Goal: Transaction & Acquisition: Purchase product/service

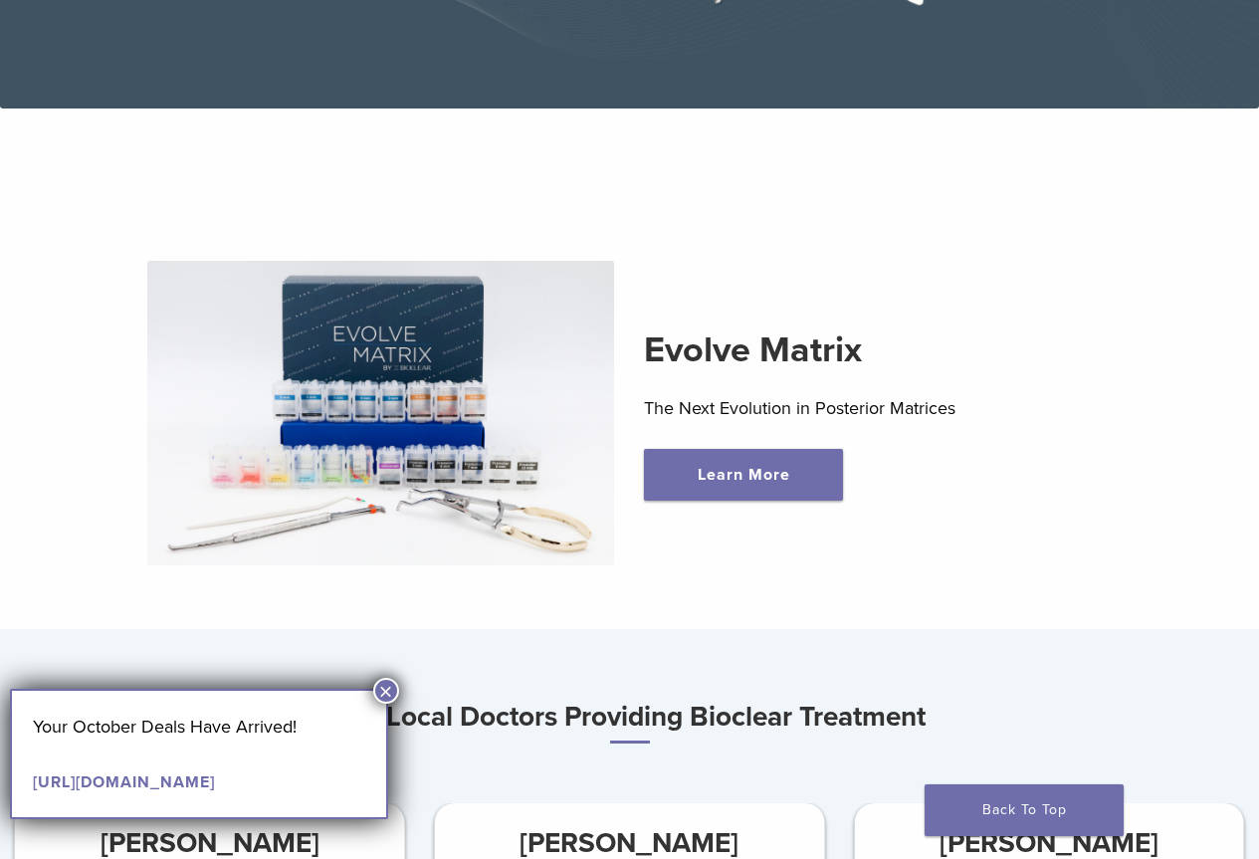
scroll to position [398, 0]
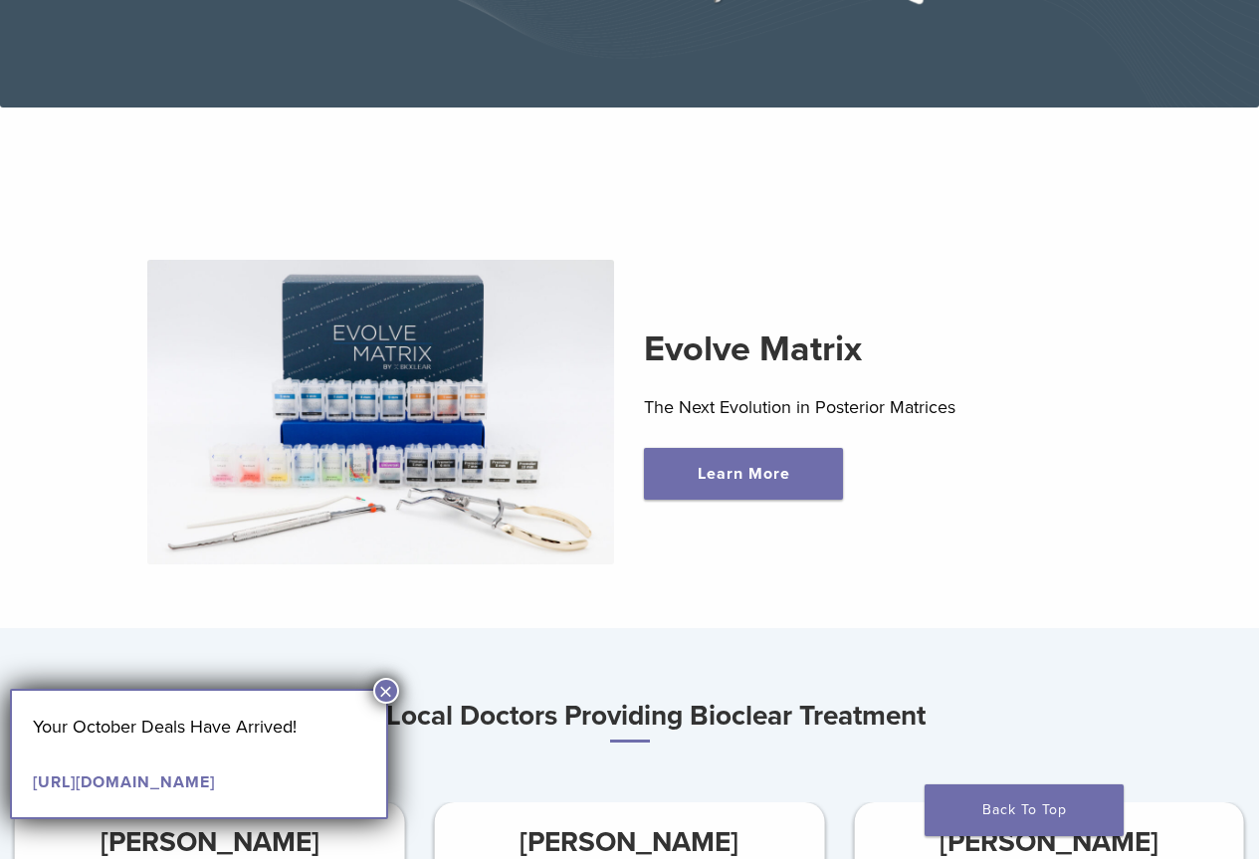
click at [386, 688] on button "×" at bounding box center [386, 691] width 26 height 26
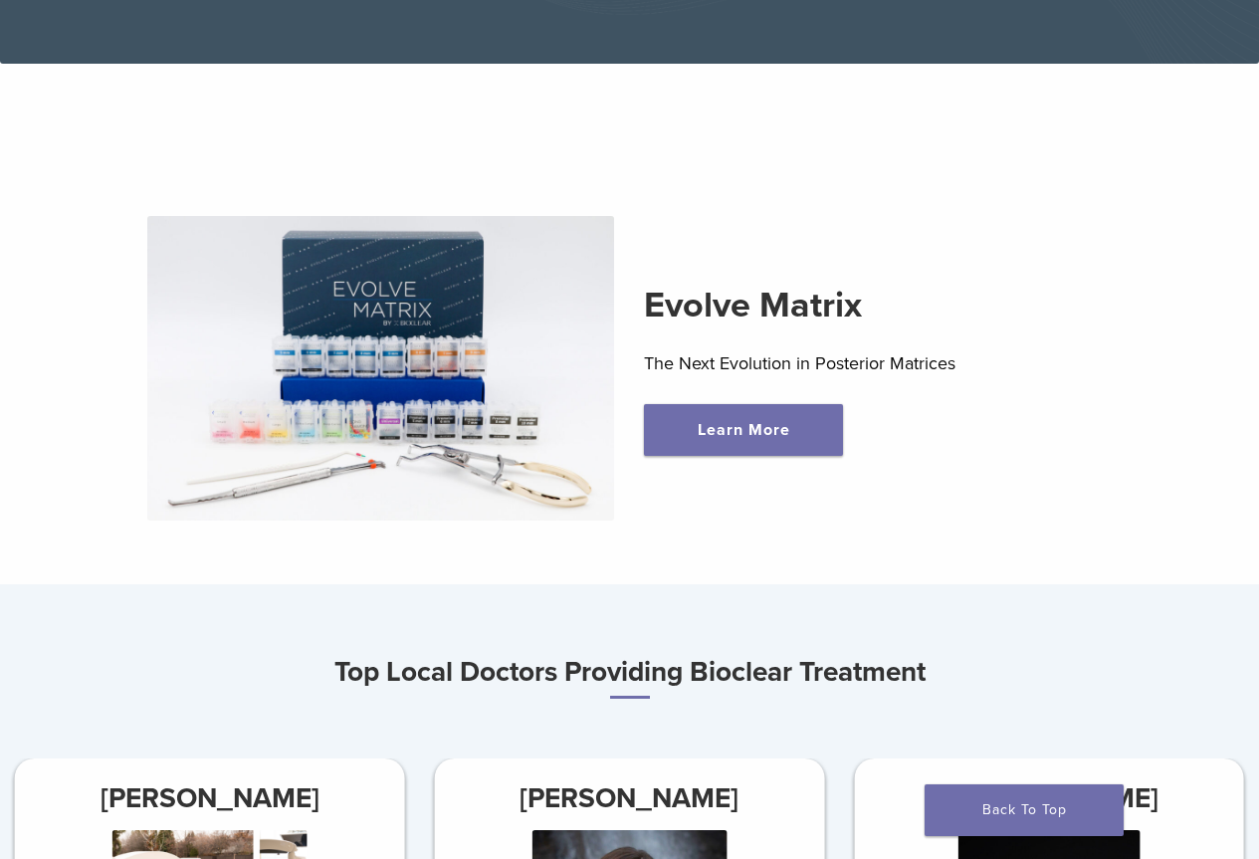
scroll to position [0, 0]
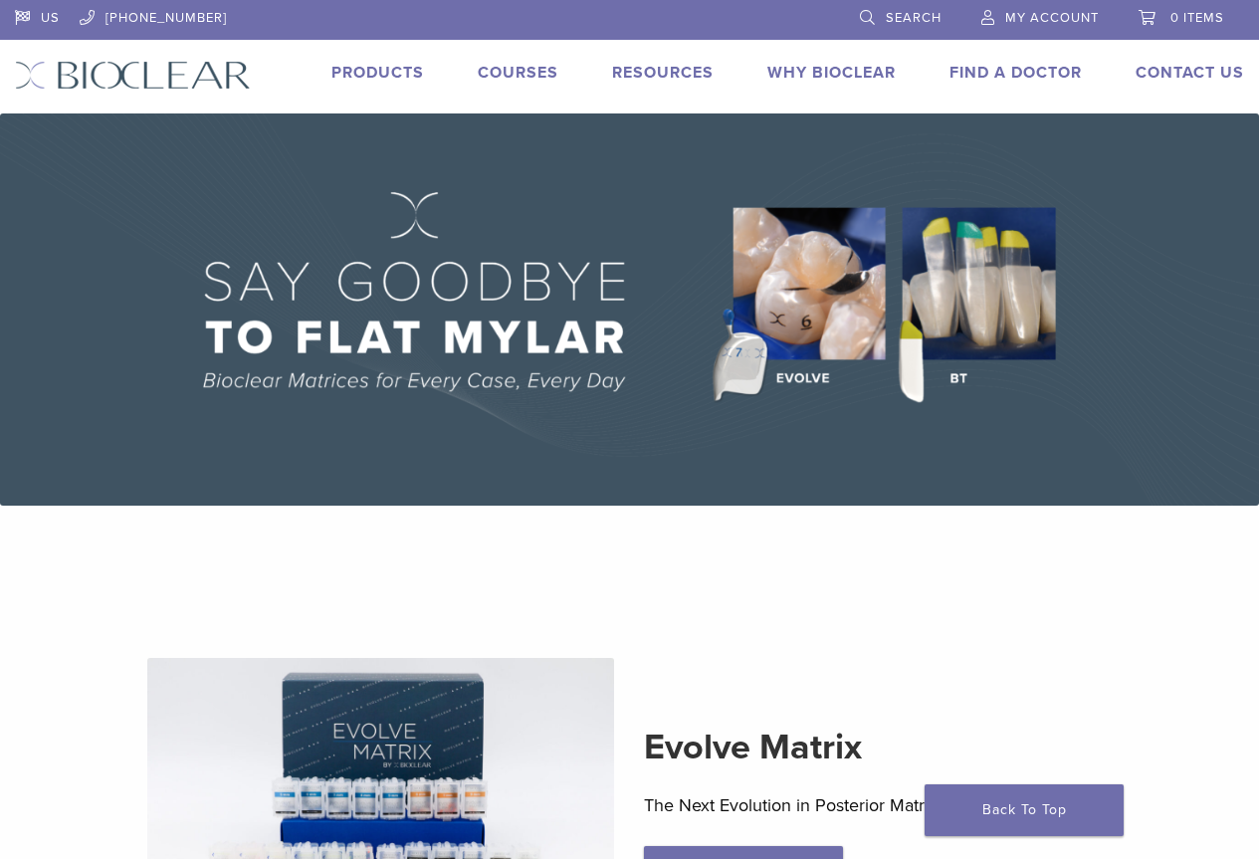
click at [398, 70] on link "Products" at bounding box center [377, 73] width 93 height 20
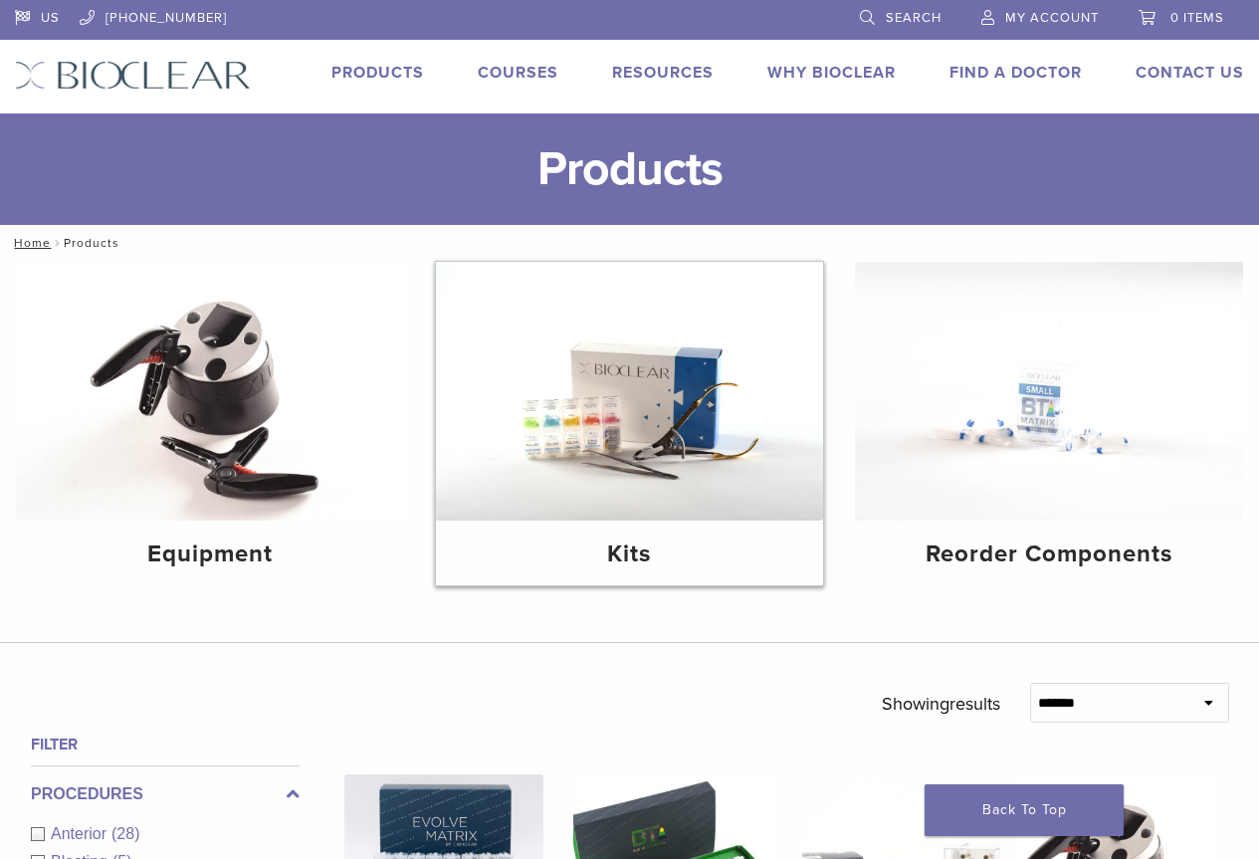
click at [673, 420] on img at bounding box center [630, 391] width 388 height 259
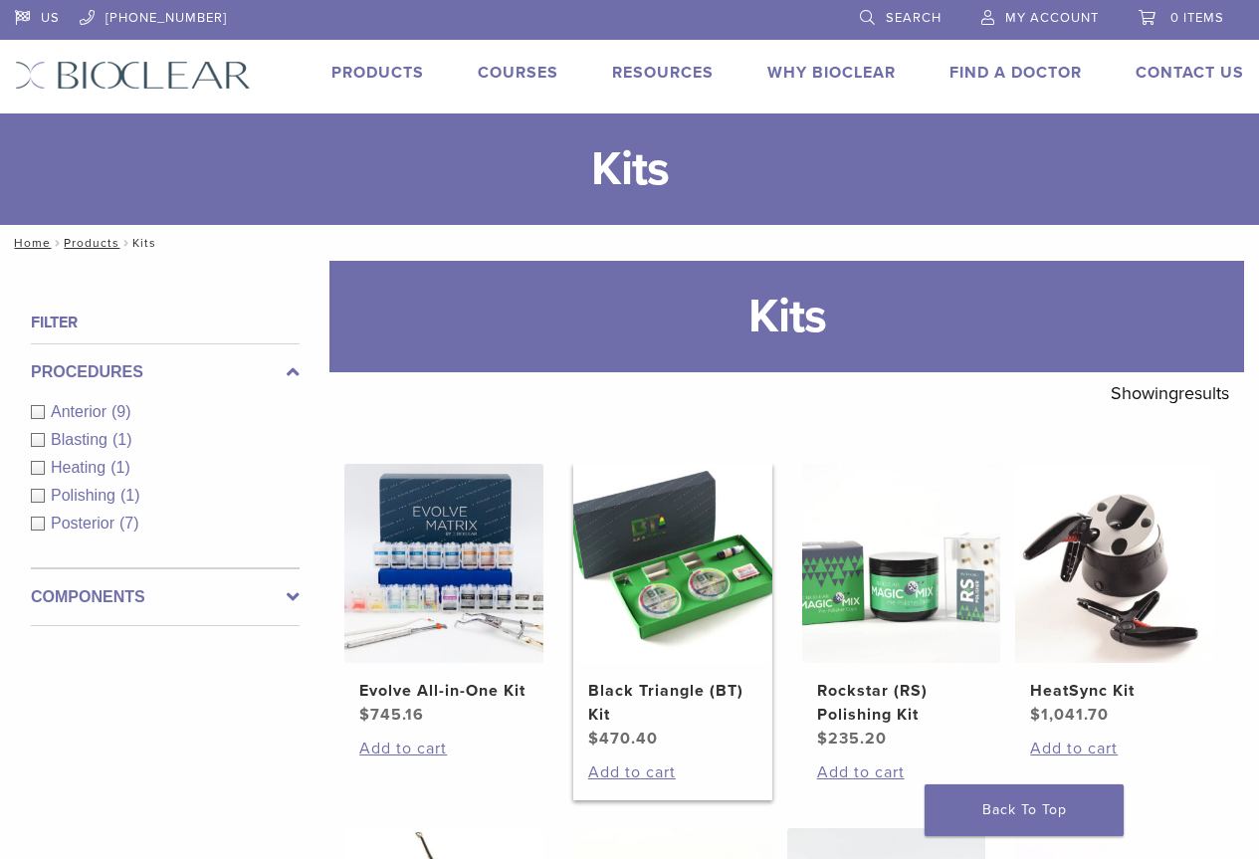
click at [683, 576] on img at bounding box center [672, 563] width 199 height 199
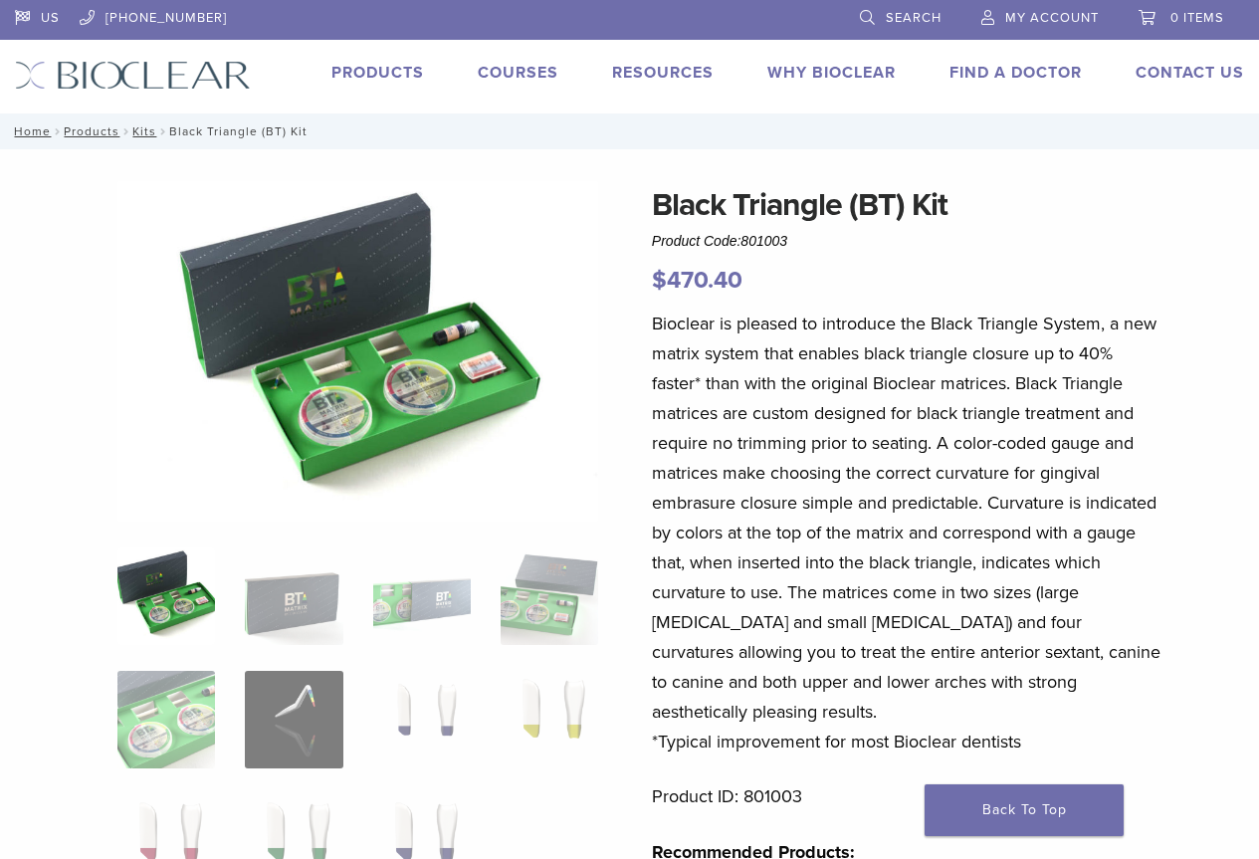
click at [181, 593] on img at bounding box center [166, 596] width 98 height 98
click at [311, 602] on img at bounding box center [294, 596] width 98 height 98
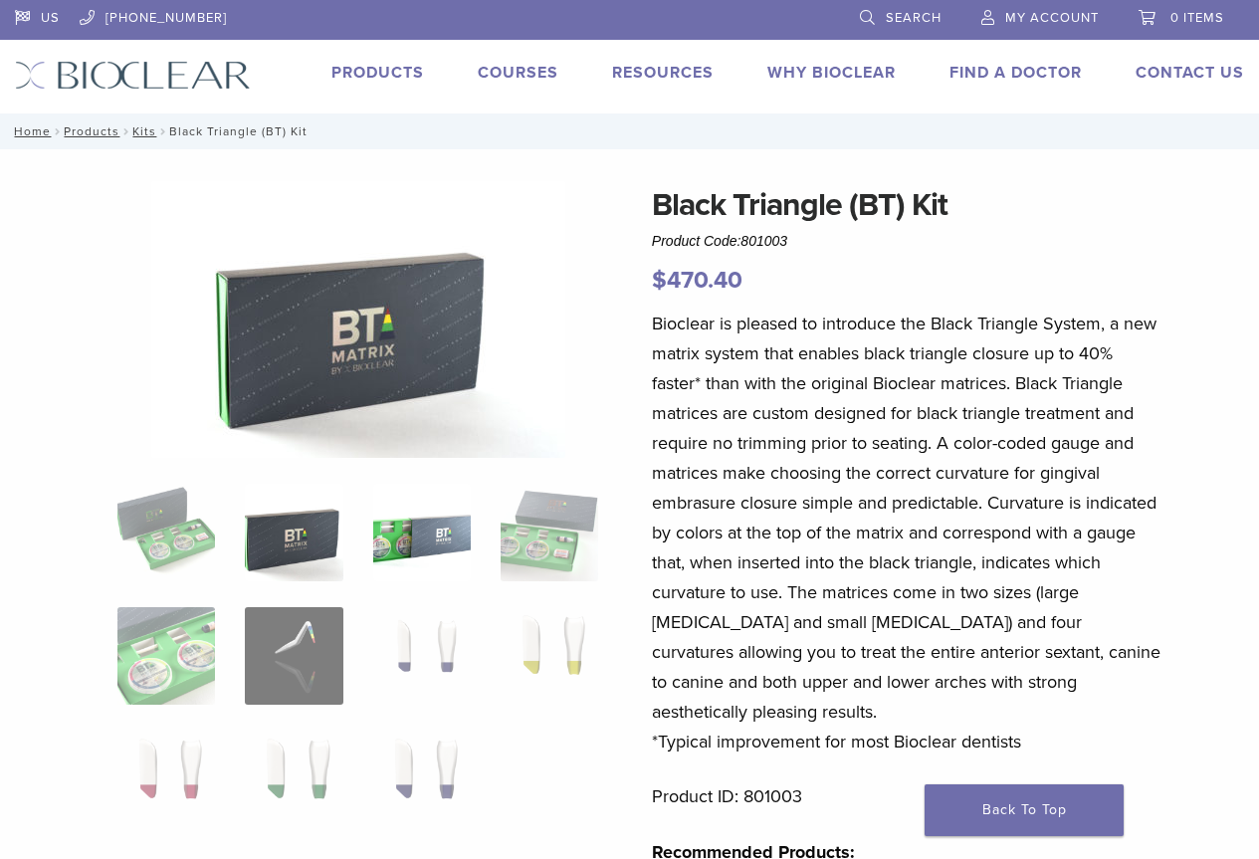
click at [440, 547] on img at bounding box center [422, 533] width 98 height 98
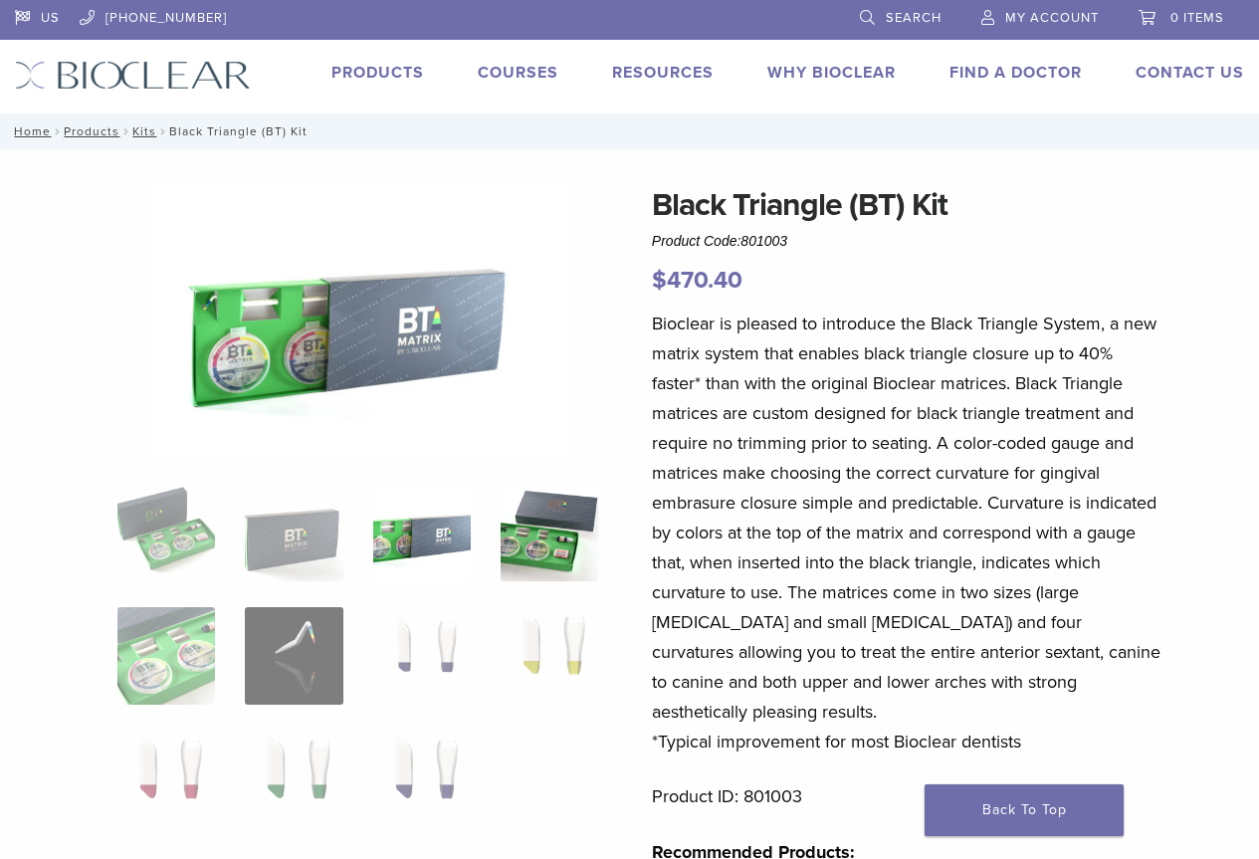
click at [540, 531] on img at bounding box center [549, 533] width 98 height 98
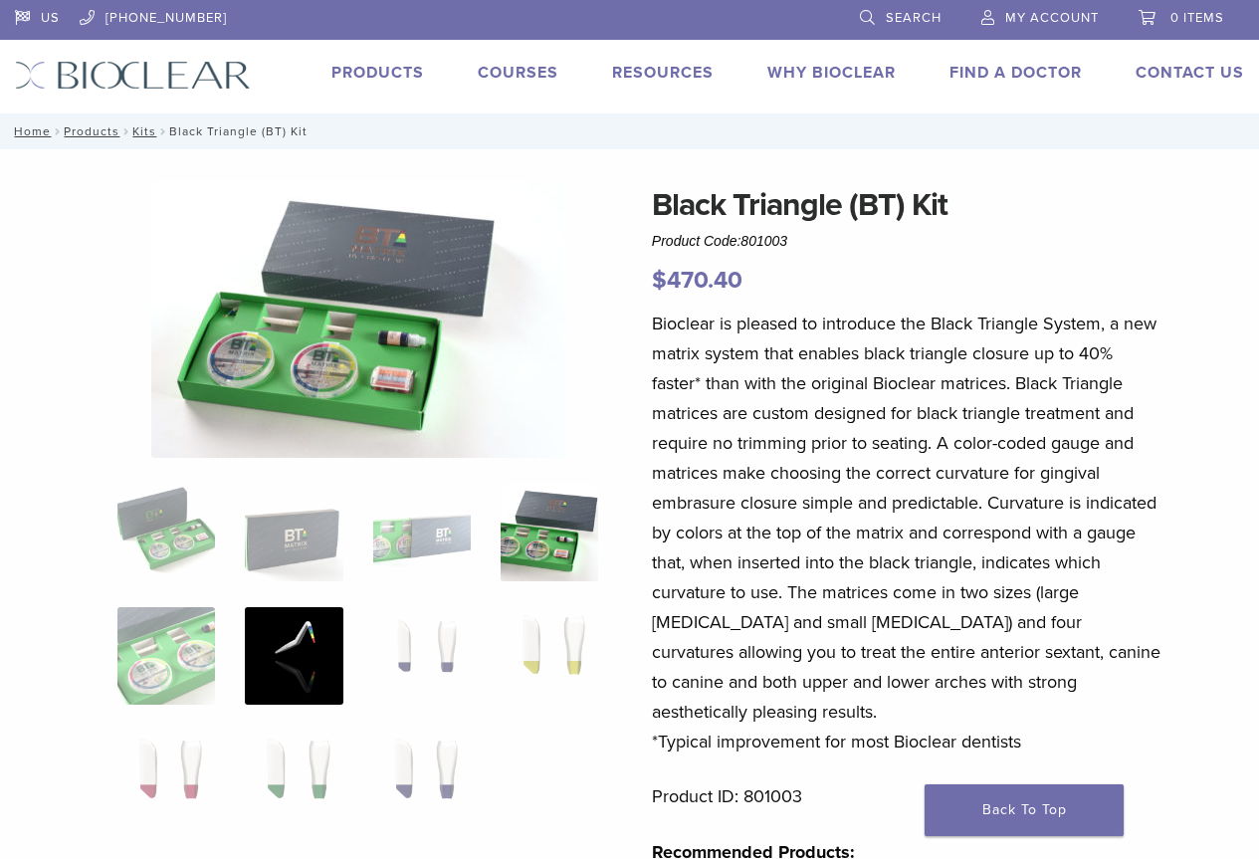
click at [265, 686] on img at bounding box center [294, 656] width 98 height 98
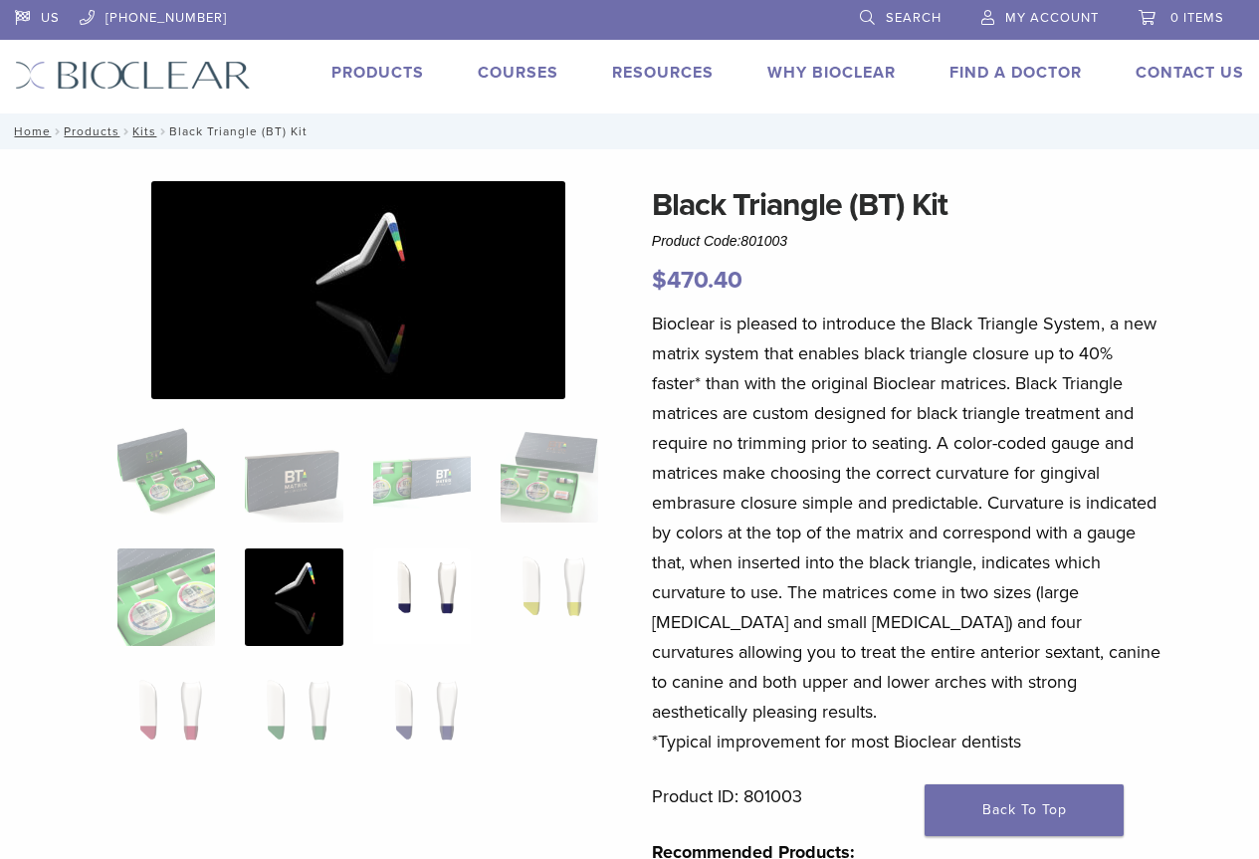
click at [420, 634] on img at bounding box center [422, 597] width 98 height 98
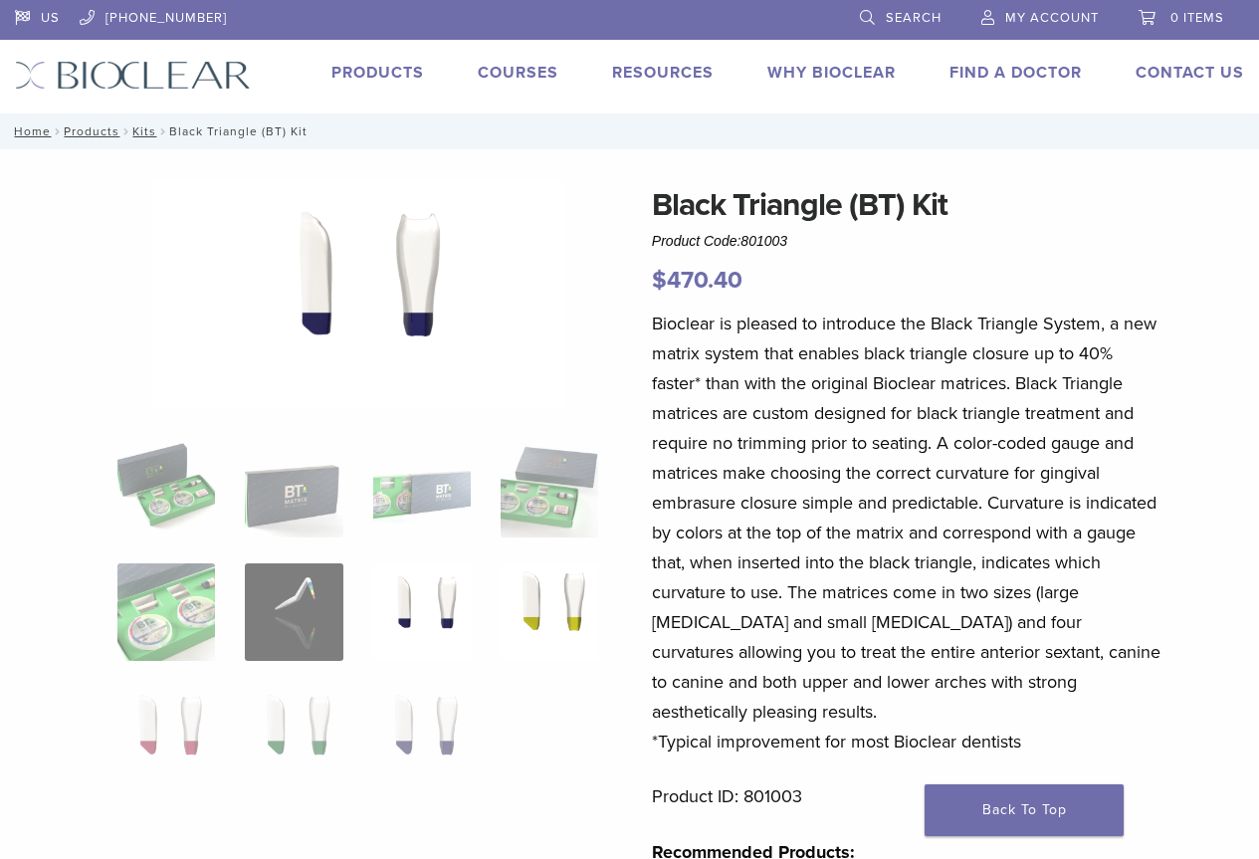
click at [545, 609] on img at bounding box center [549, 612] width 98 height 98
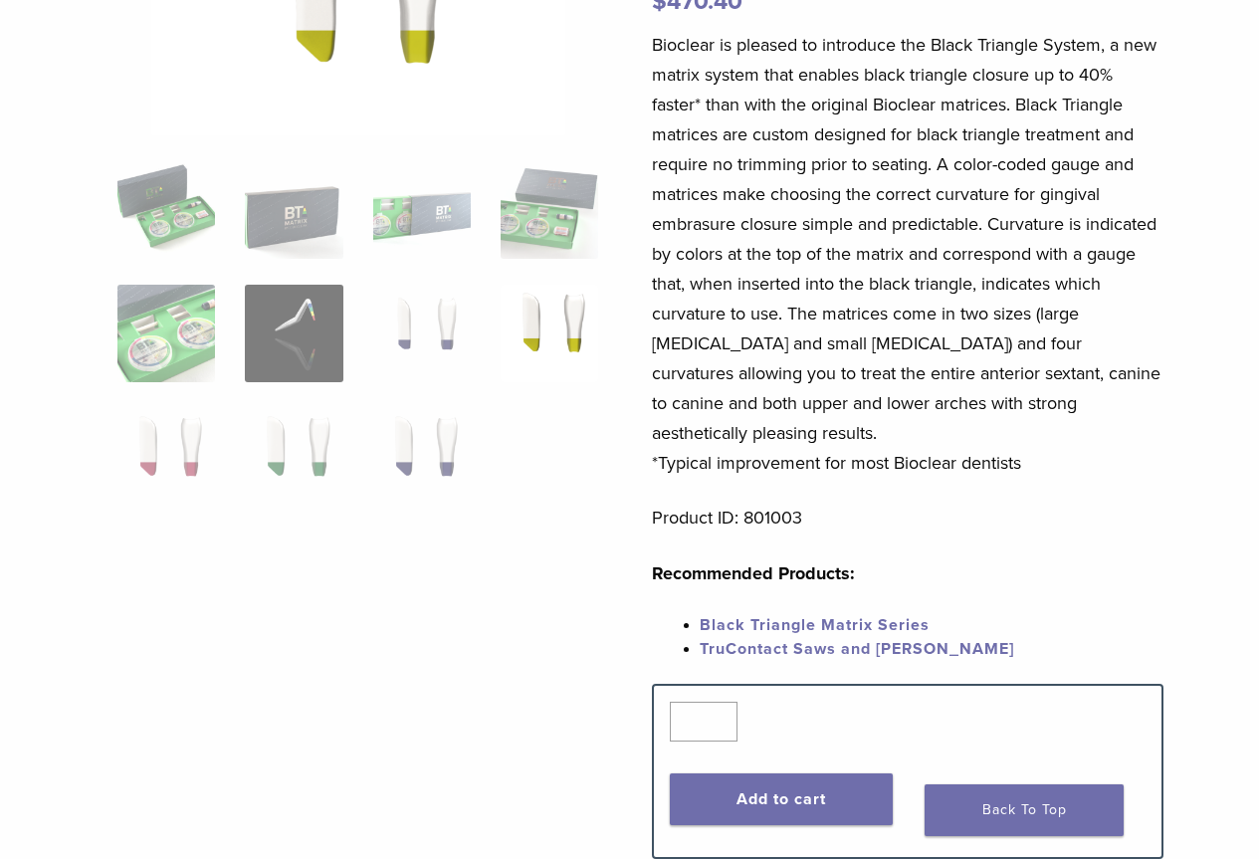
scroll to position [299, 0]
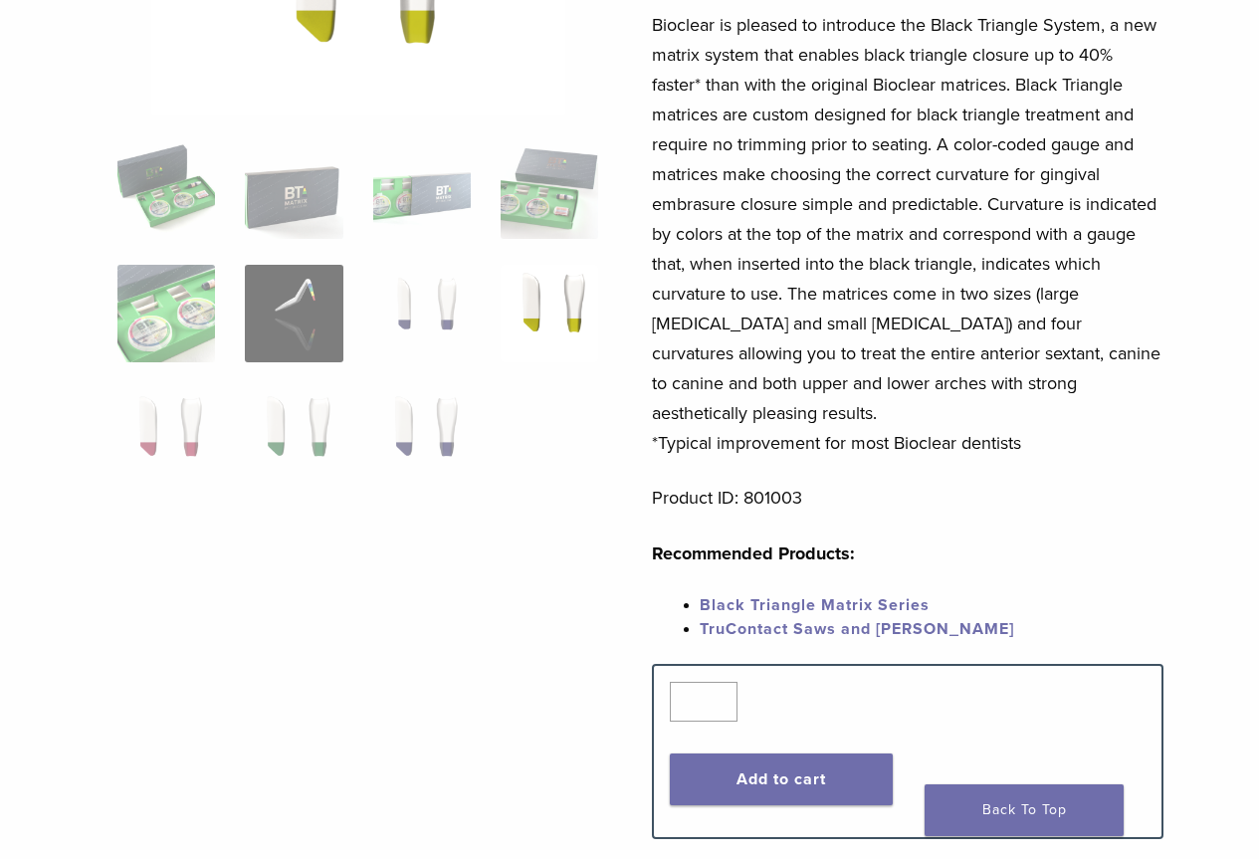
click at [802, 595] on link "Black Triangle Matrix Series" at bounding box center [814, 605] width 230 height 20
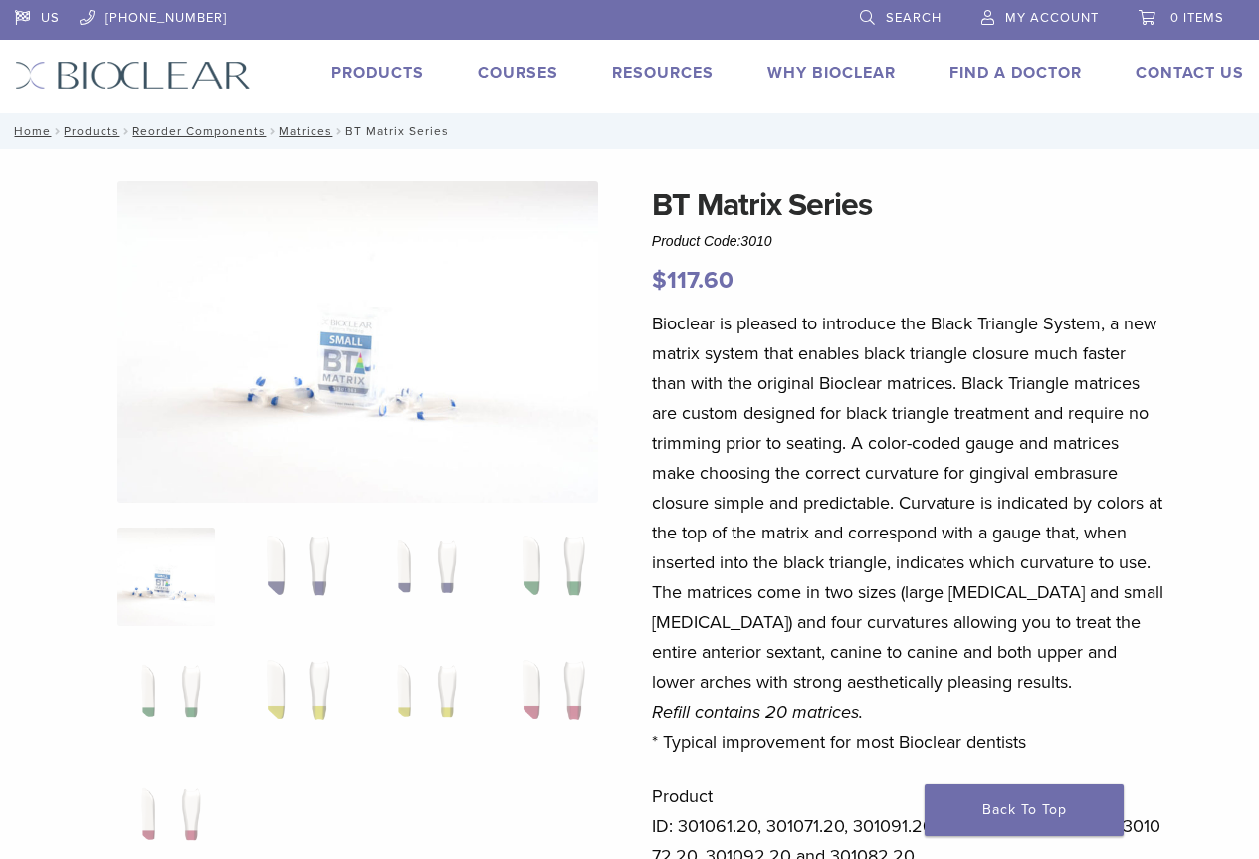
click at [168, 555] on img at bounding box center [166, 576] width 98 height 98
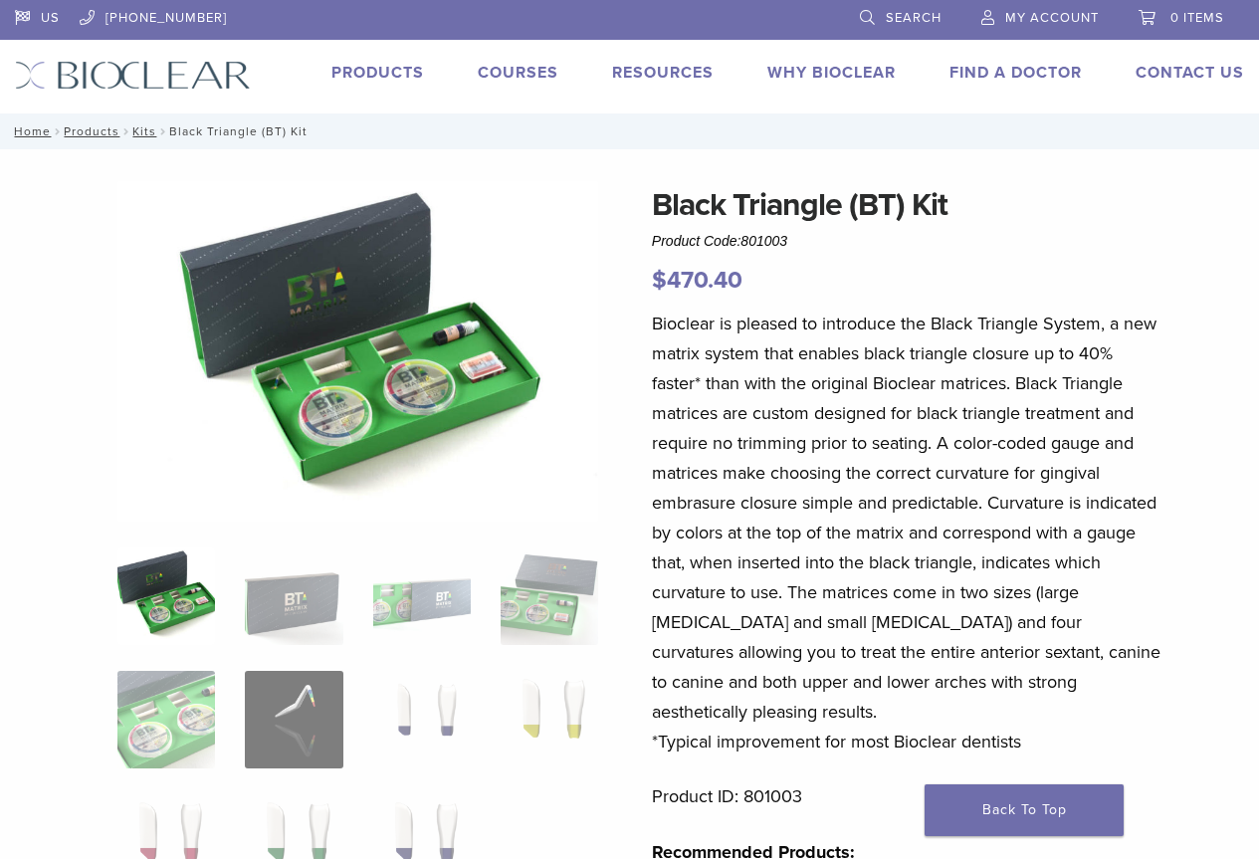
click at [397, 71] on link "Products" at bounding box center [377, 73] width 93 height 20
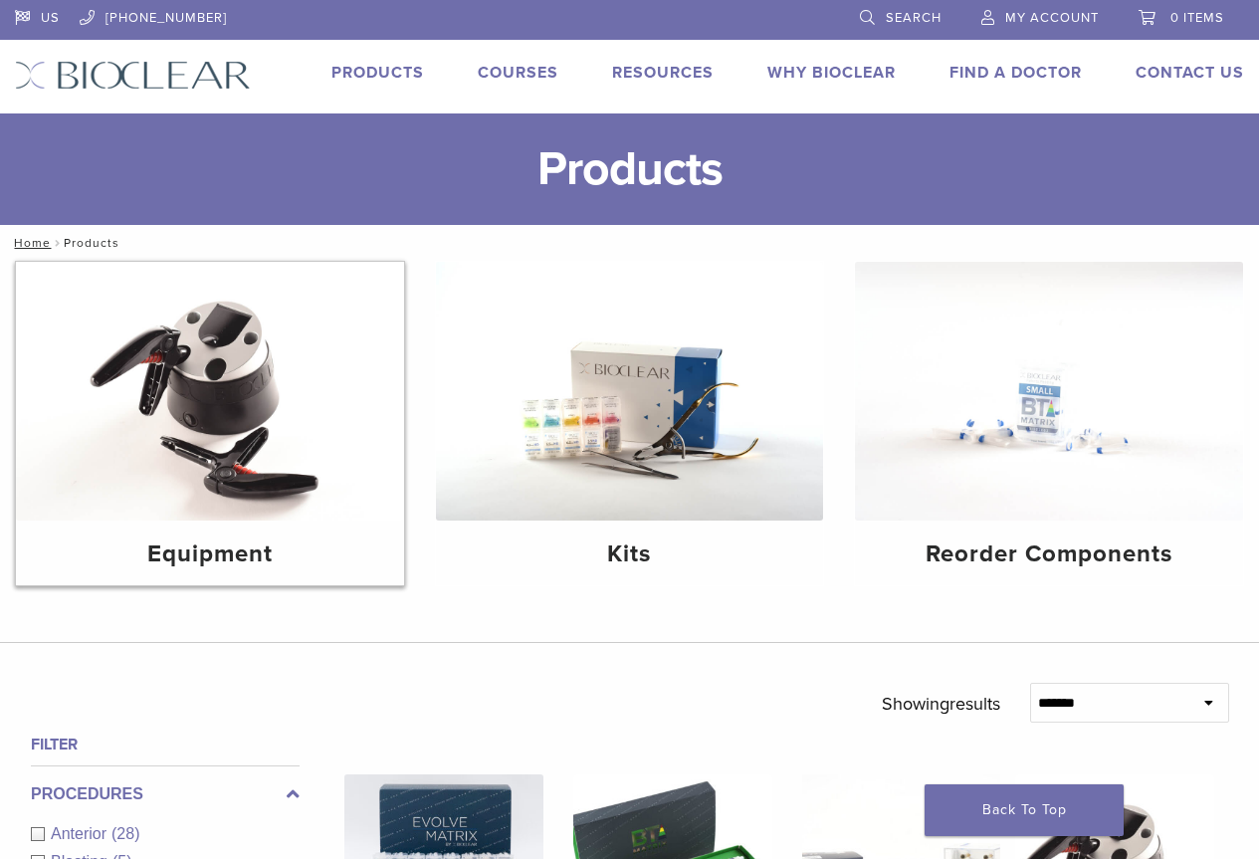
click at [288, 412] on img at bounding box center [210, 391] width 388 height 259
